Goal: Transaction & Acquisition: Purchase product/service

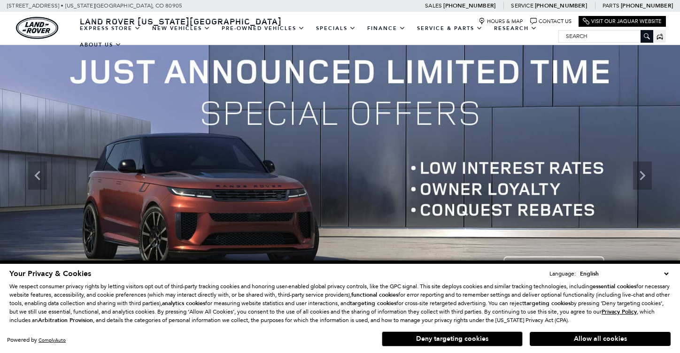
scroll to position [15, 0]
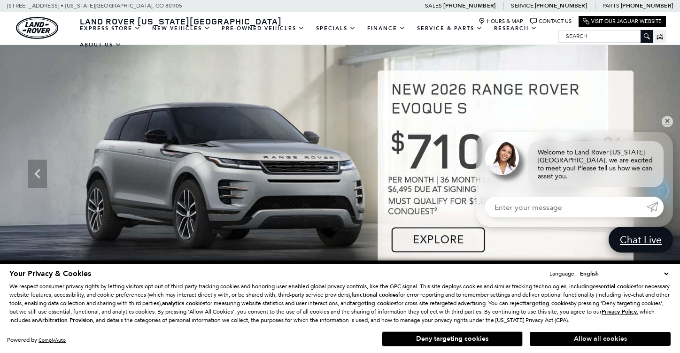
click at [586, 337] on button "Allow all cookies" at bounding box center [600, 339] width 141 height 14
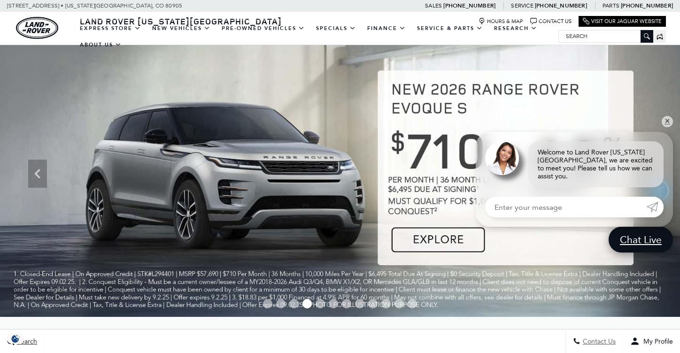
scroll to position [0, 0]
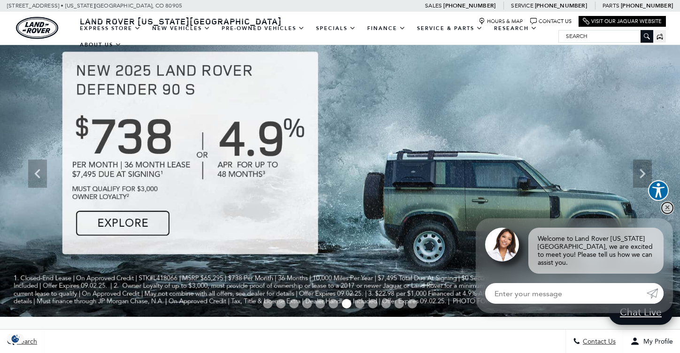
click at [667, 214] on link "✕" at bounding box center [667, 207] width 11 height 11
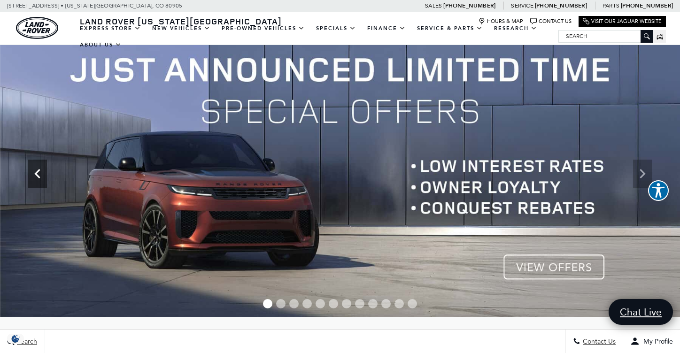
click at [36, 178] on icon "Previous" at bounding box center [37, 173] width 19 height 19
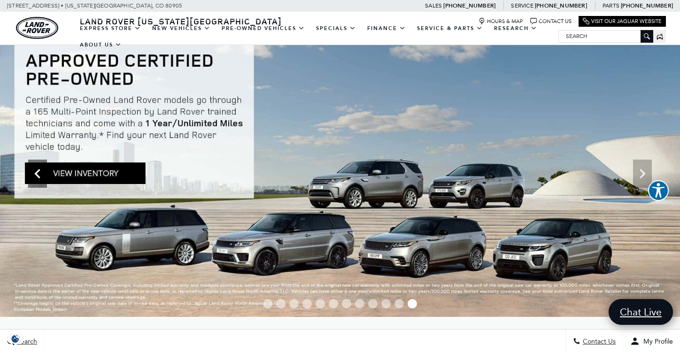
click at [37, 178] on icon "Previous" at bounding box center [37, 173] width 19 height 19
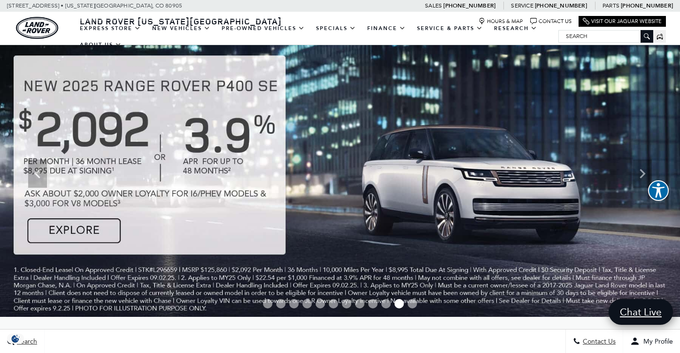
click at [59, 230] on img at bounding box center [340, 173] width 680 height 287
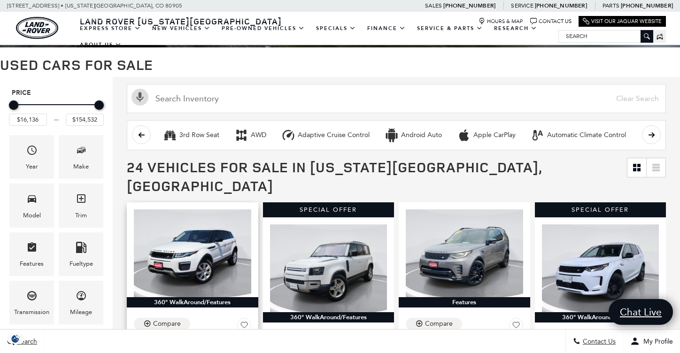
scroll to position [68, 0]
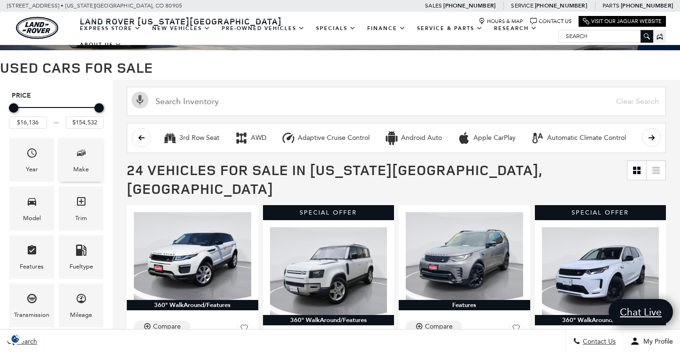
click at [77, 175] on div "Make" at bounding box center [81, 160] width 45 height 44
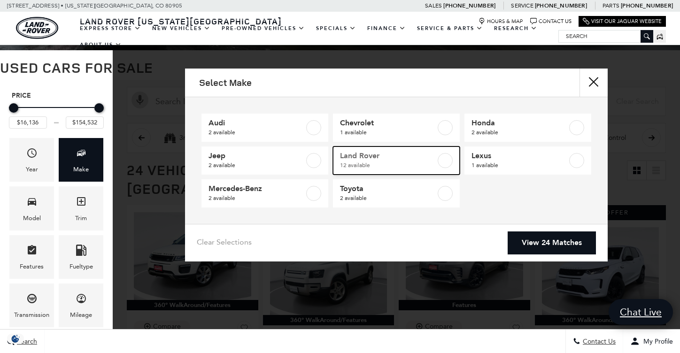
click at [444, 163] on label at bounding box center [445, 160] width 15 height 15
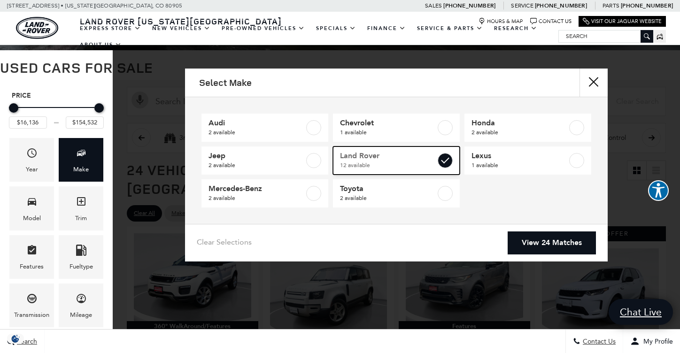
type input "$16,945"
checkbox input "true"
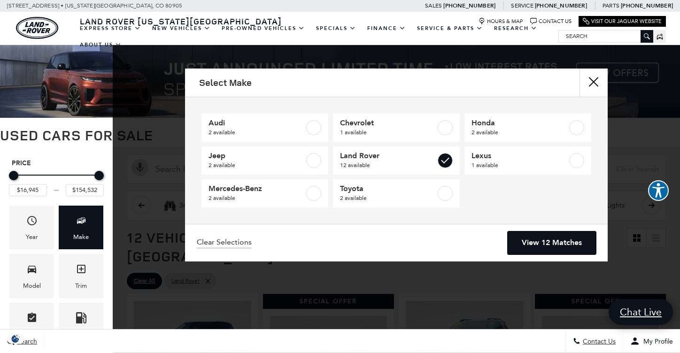
click at [535, 250] on link "View 12 Matches" at bounding box center [552, 243] width 88 height 23
